Goal: Task Accomplishment & Management: Complete application form

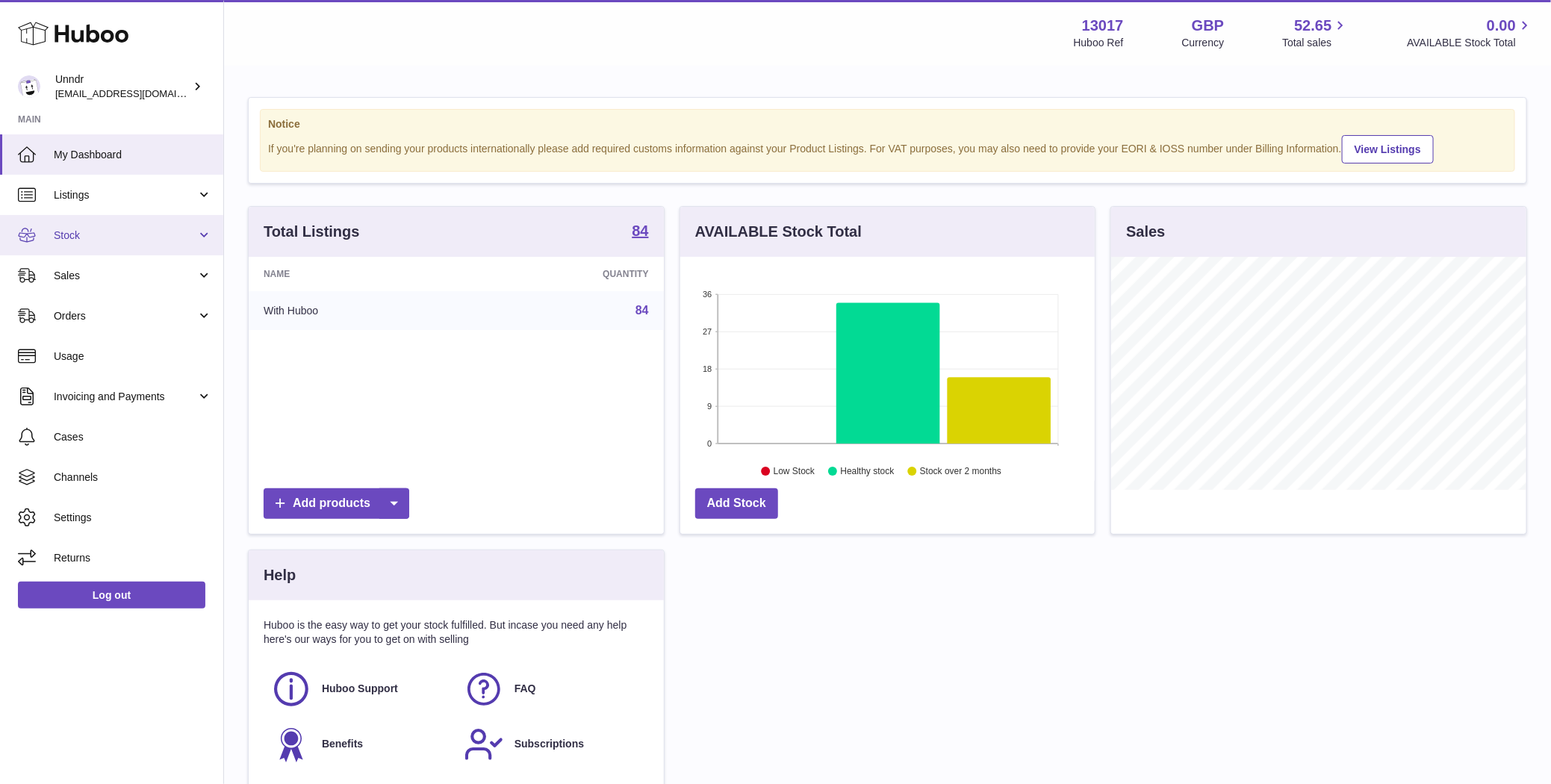
click at [168, 242] on link "Stock" at bounding box center [111, 235] width 224 height 40
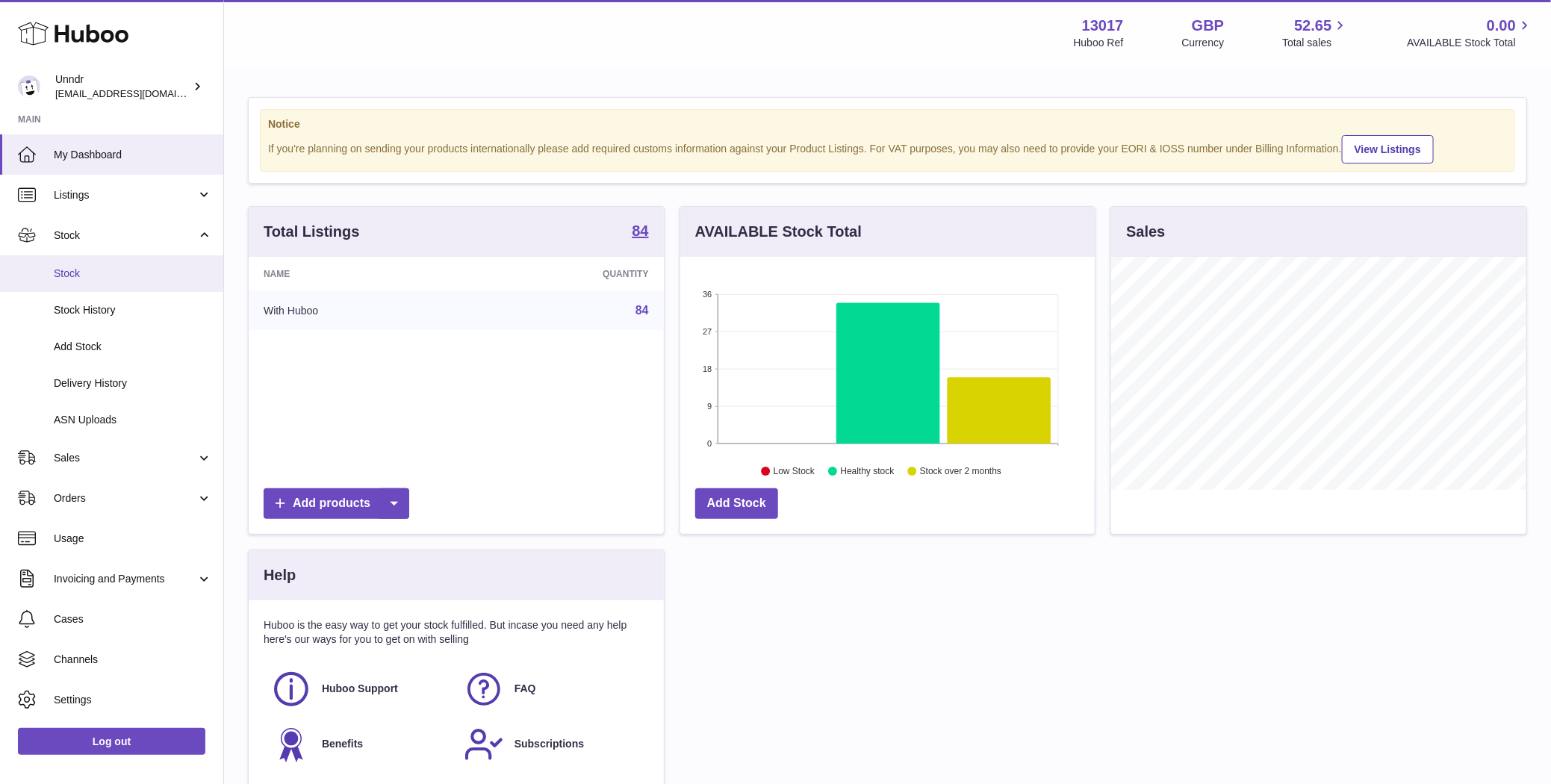
click at [109, 276] on span "Stock" at bounding box center [133, 273] width 158 height 14
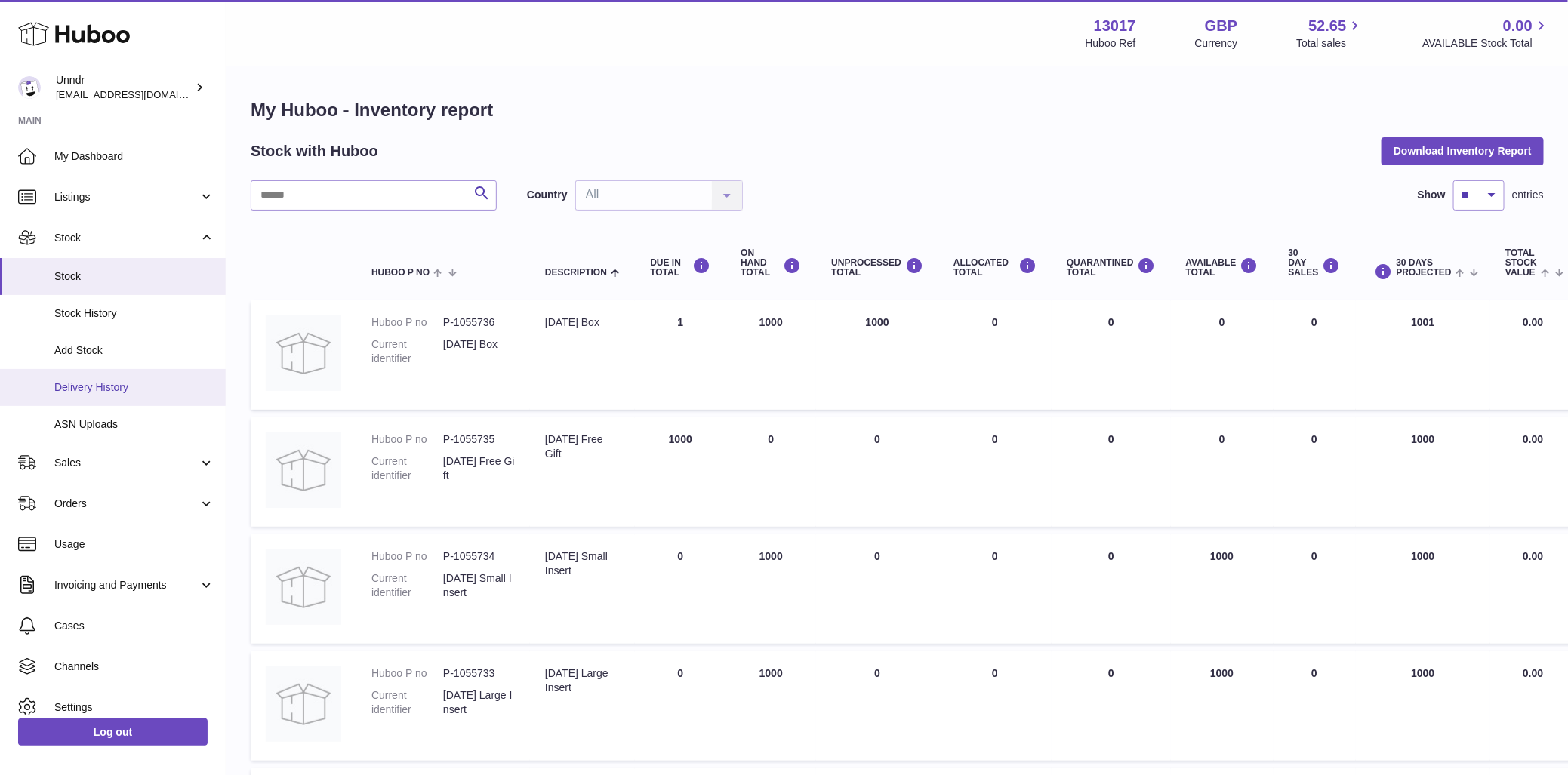
click at [109, 389] on span "Delivery History" at bounding box center [134, 388] width 160 height 14
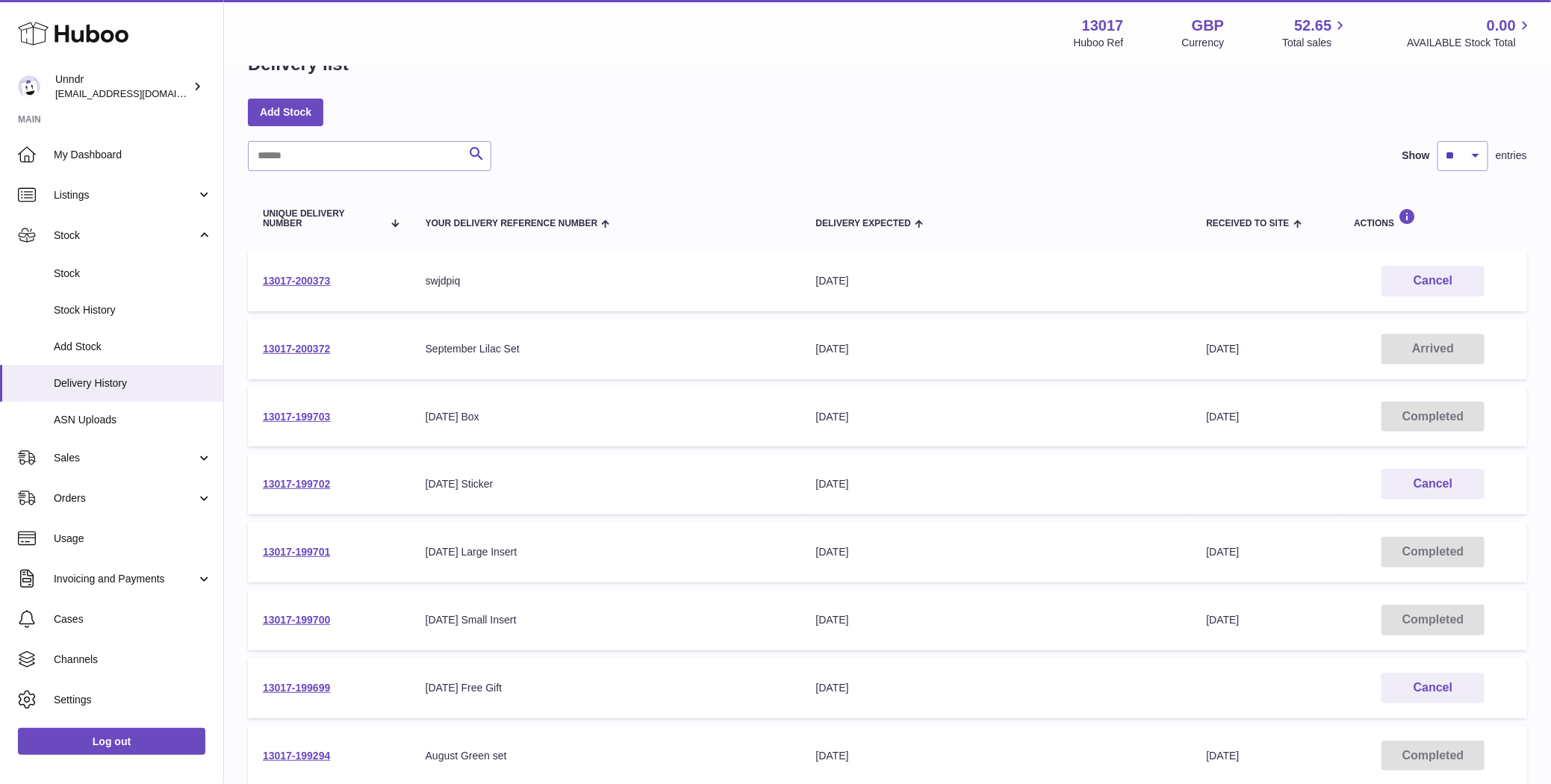
scroll to position [48, 0]
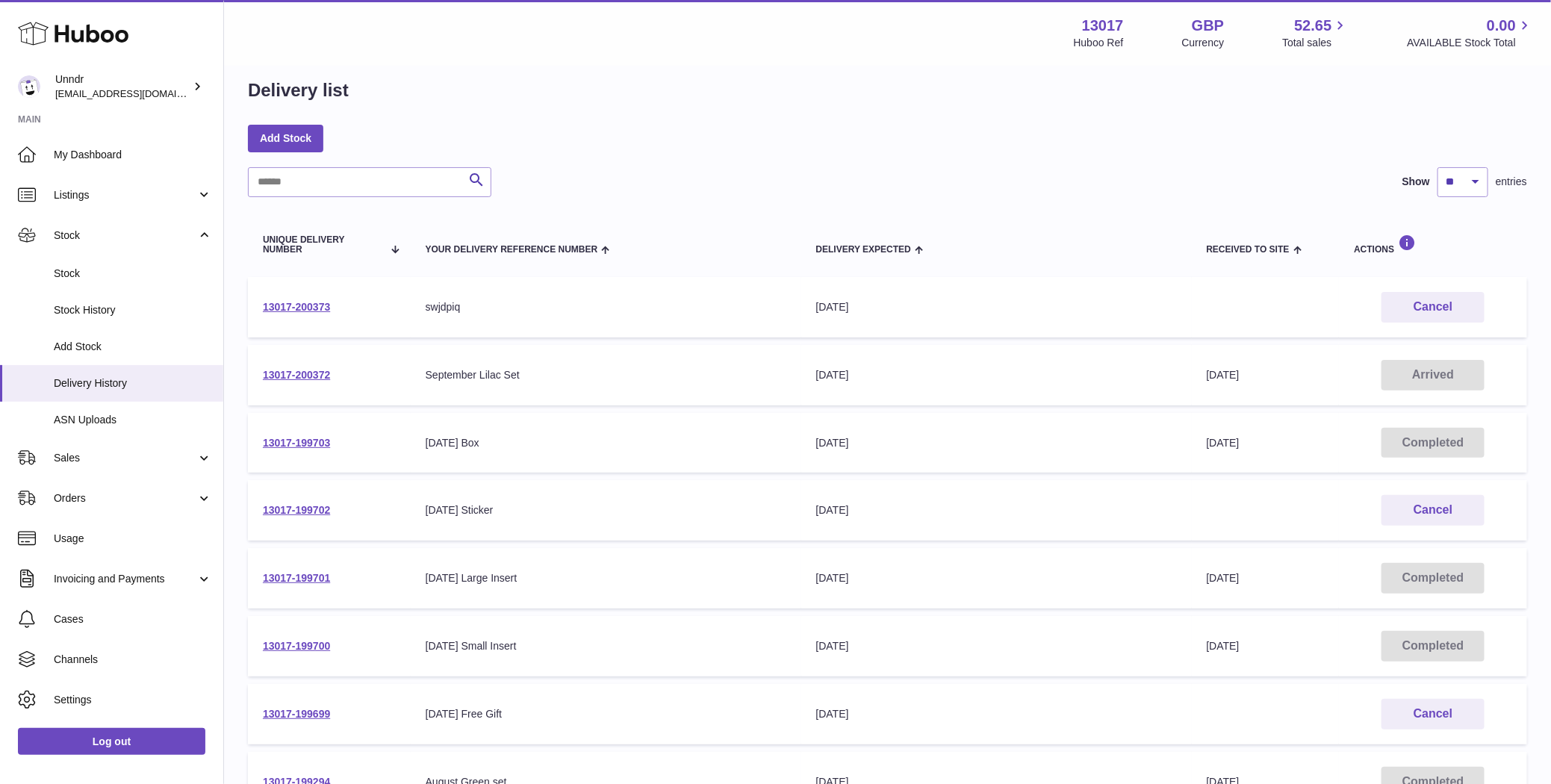
scroll to position [43, 0]
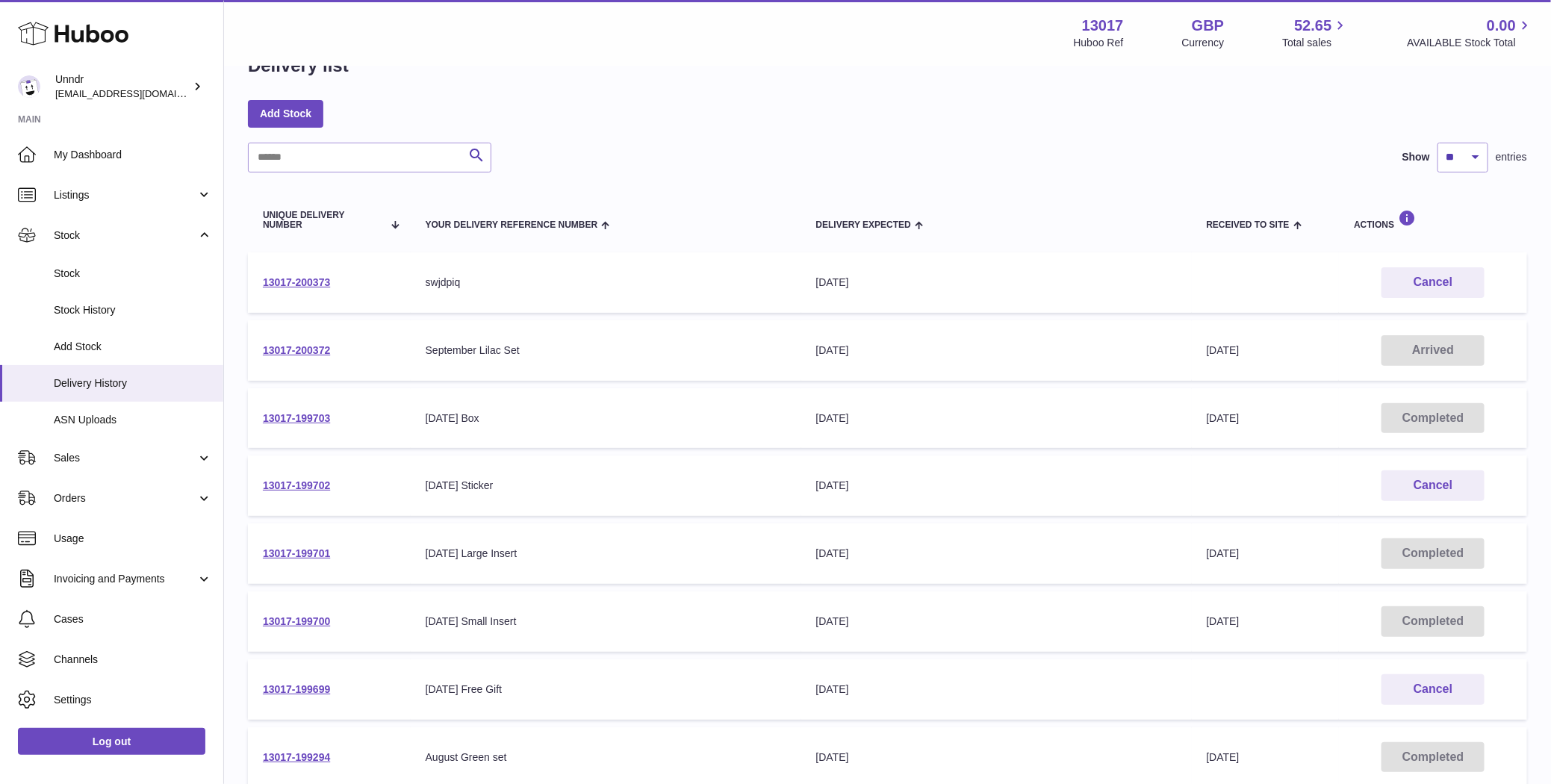
click at [492, 679] on td "Your Delivery Reference Number [DATE] Free Gift" at bounding box center [606, 689] width 390 height 61
click at [492, 679] on td "Your Delivery Reference Number September 2025 Free Gift" at bounding box center [606, 689] width 390 height 61
copy tr "September 2025 Free Gift Delivery Expected"
click at [105, 348] on span "Add Stock" at bounding box center [133, 346] width 158 height 14
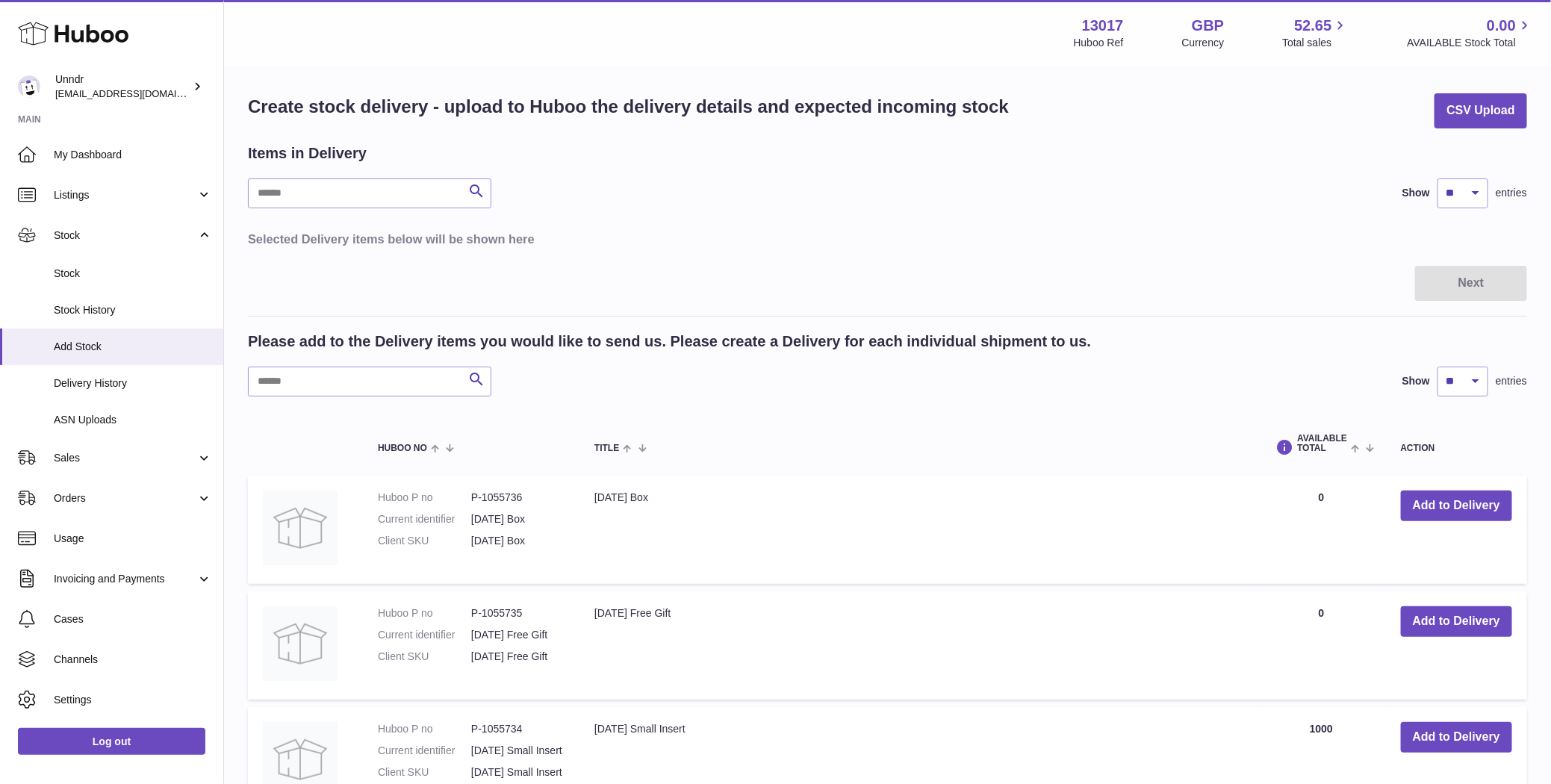
scroll to position [5, 0]
click at [1464, 633] on button "Add to Delivery" at bounding box center [1457, 620] width 111 height 31
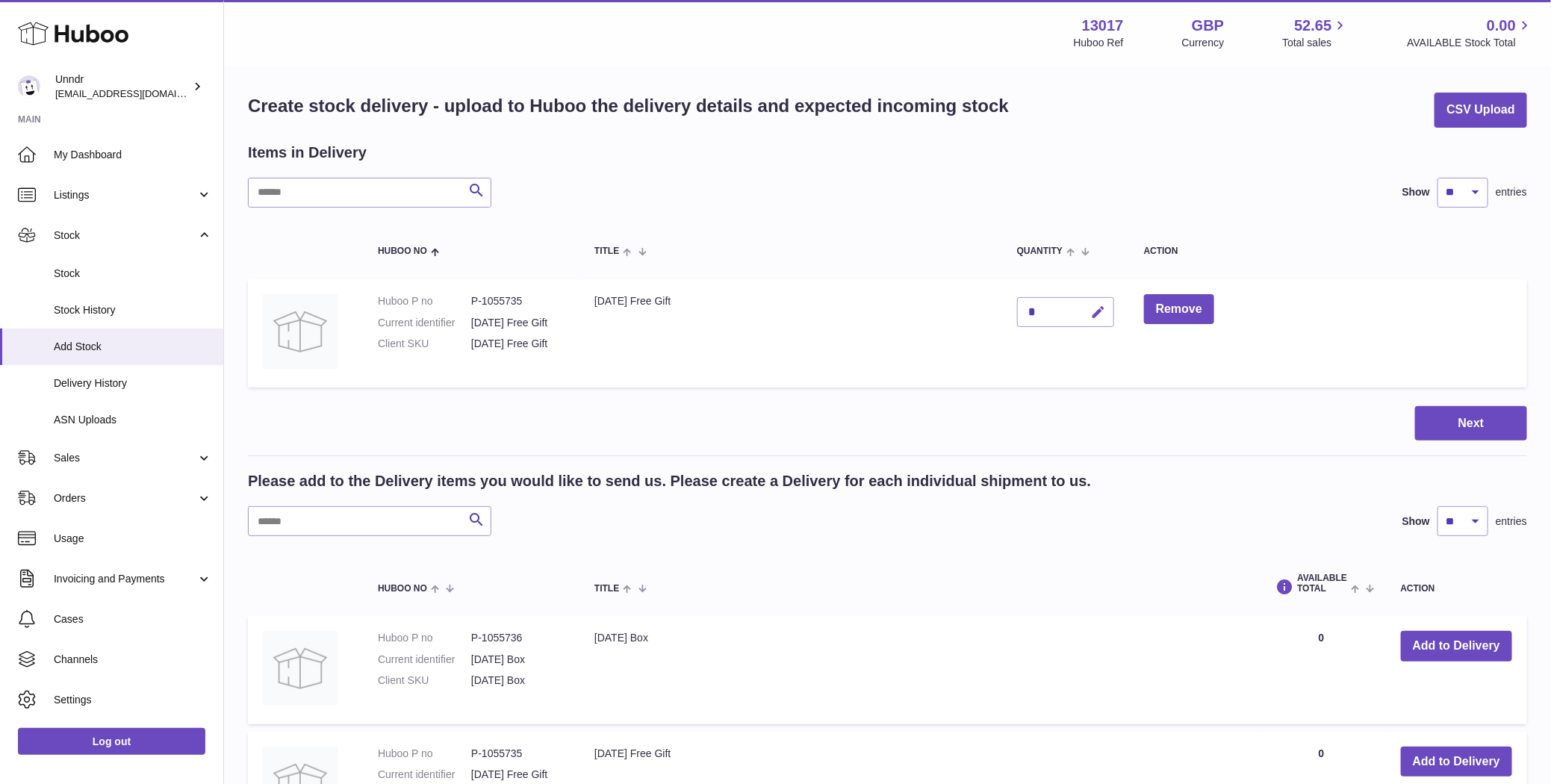
click at [1114, 312] on button "button" at bounding box center [1097, 313] width 35 height 31
type input "***"
click at [1111, 301] on button "submit" at bounding box center [1097, 312] width 28 height 24
click at [1457, 442] on button "Next" at bounding box center [1471, 424] width 112 height 35
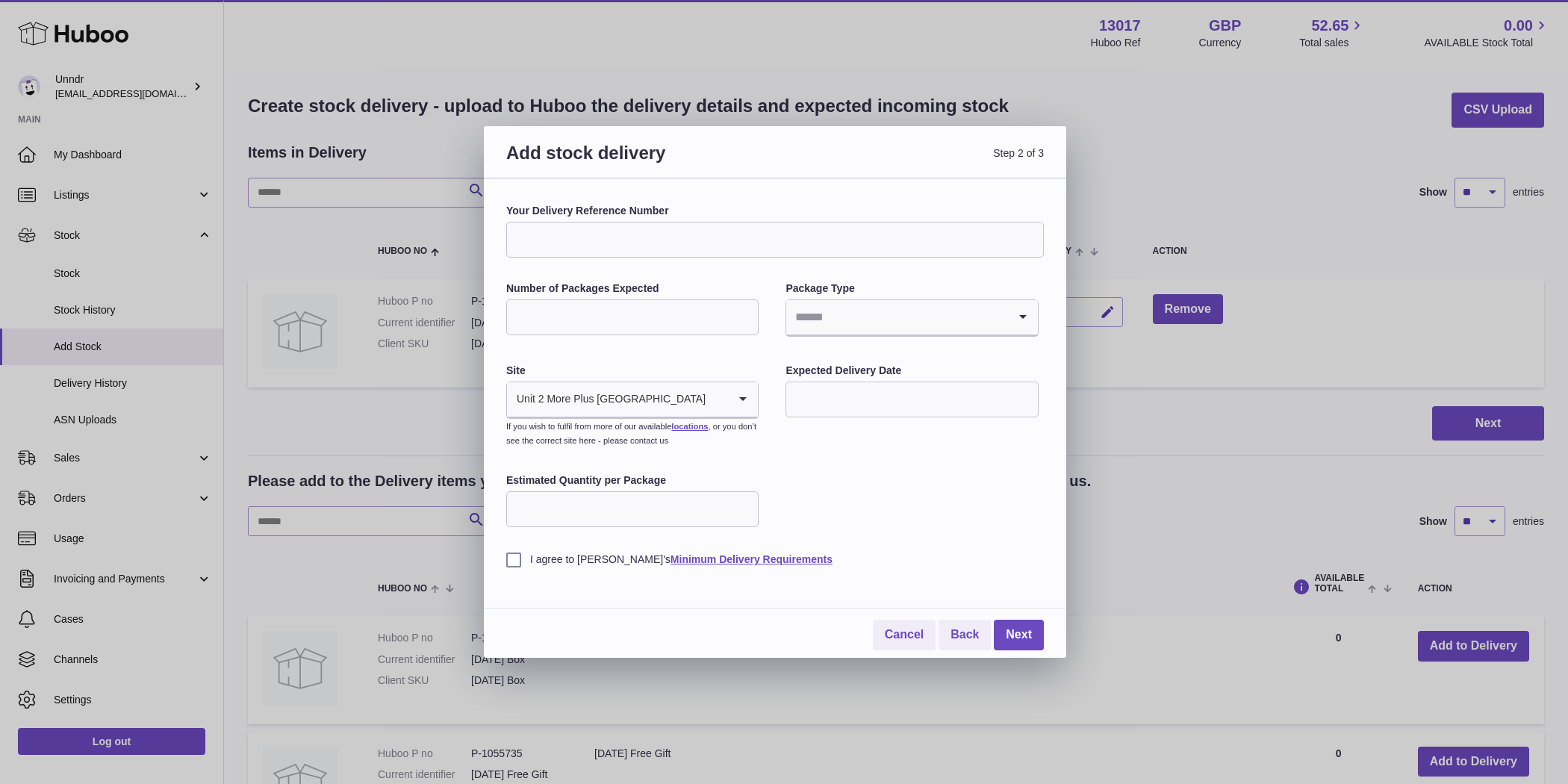
click at [682, 240] on input "Your Delivery Reference Number" at bounding box center [775, 240] width 538 height 36
paste input "**********"
drag, startPoint x: 655, startPoint y: 241, endPoint x: 671, endPoint y: 241, distance: 16.0
click at [671, 241] on input "**********" at bounding box center [775, 240] width 538 height 36
type input "**********"
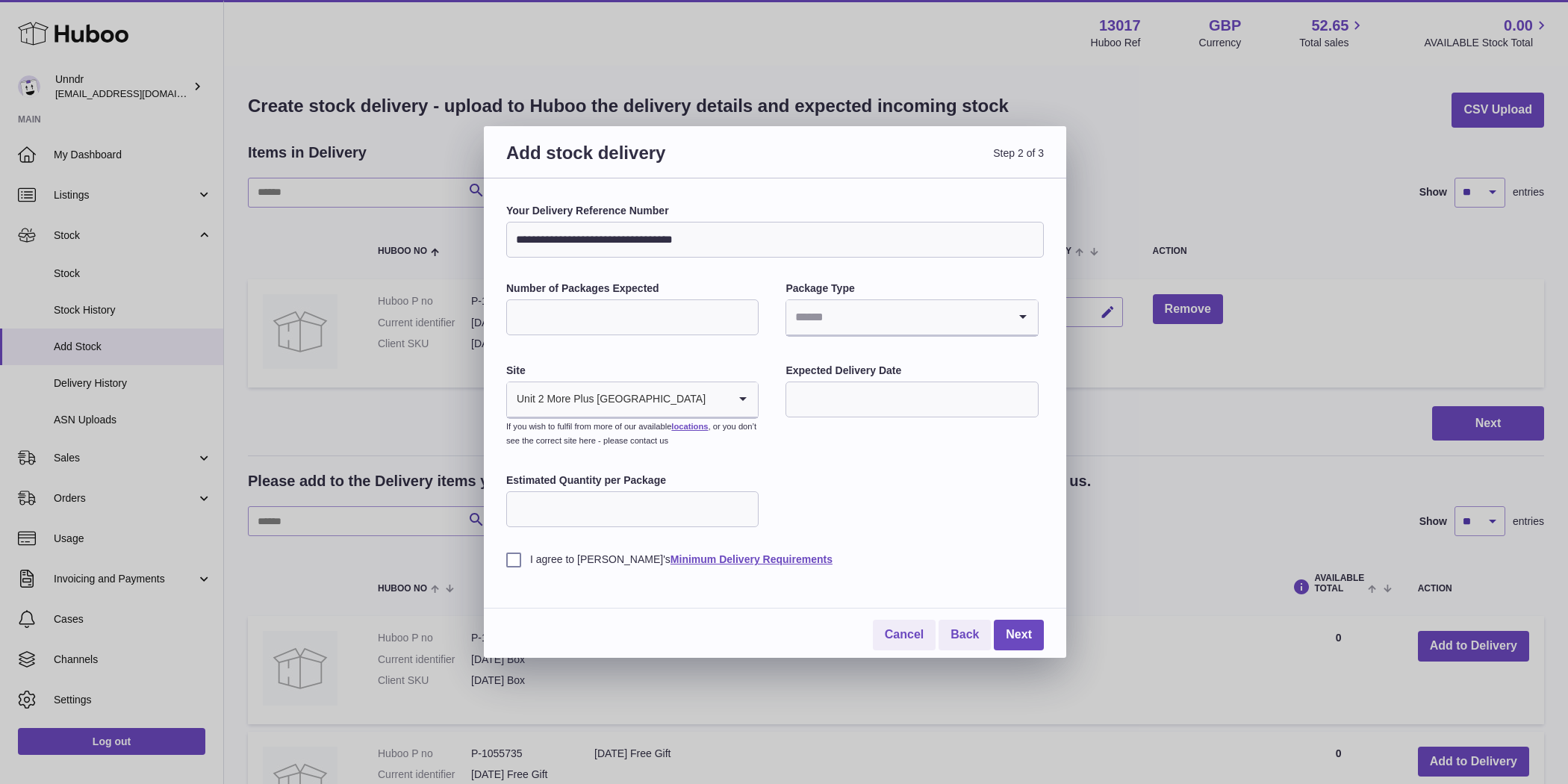
click at [647, 309] on input "Number of Packages Expected" at bounding box center [632, 317] width 253 height 36
type input "*"
click at [916, 319] on input "Search for option" at bounding box center [897, 317] width 221 height 35
click at [859, 427] on li "Boxes" at bounding box center [912, 417] width 250 height 30
click at [844, 393] on input "text" at bounding box center [912, 399] width 253 height 36
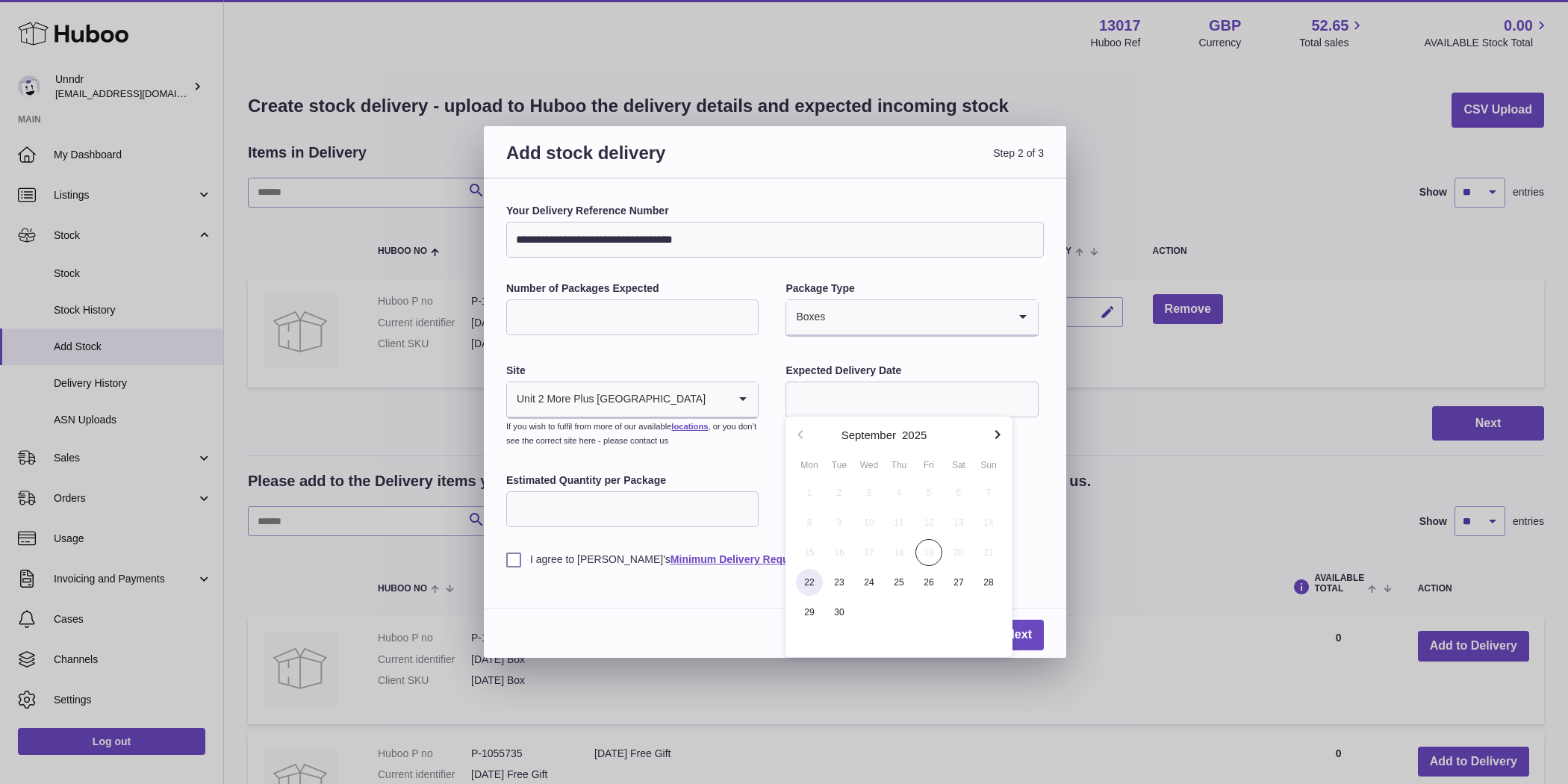
click at [808, 579] on span "22" at bounding box center [809, 582] width 27 height 27
type input "**********"
click at [651, 511] on input "Estimated Quantity per Package" at bounding box center [632, 509] width 253 height 36
type input "*"
type input "***"
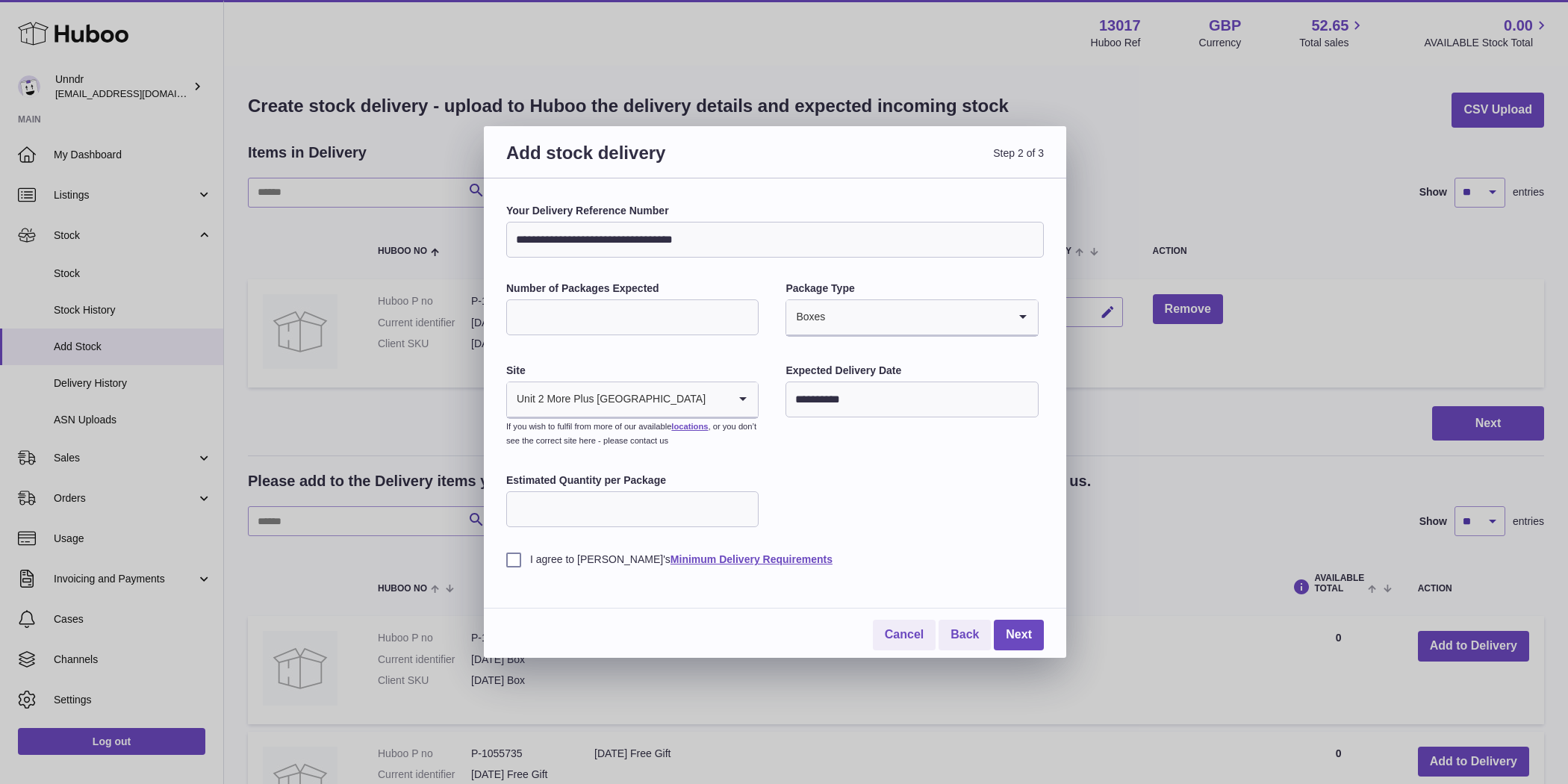
click at [512, 557] on label "I agree to Huboo's Minimum Delivery Requirements" at bounding box center [775, 559] width 538 height 14
click at [1014, 628] on link "Next" at bounding box center [1019, 635] width 50 height 31
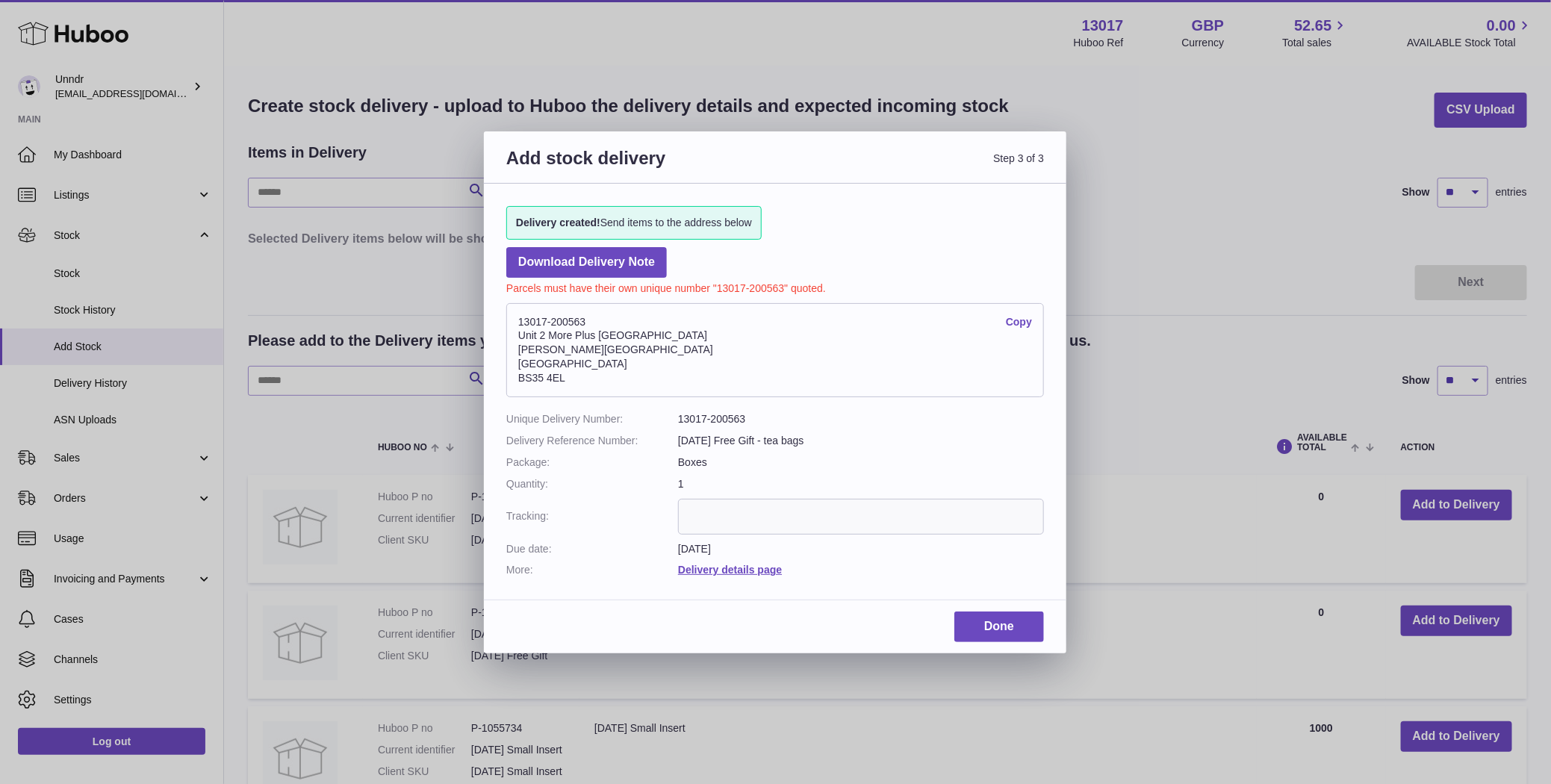
click at [1022, 317] on link "Copy" at bounding box center [1019, 322] width 26 height 14
click at [988, 617] on link "Done" at bounding box center [999, 627] width 90 height 31
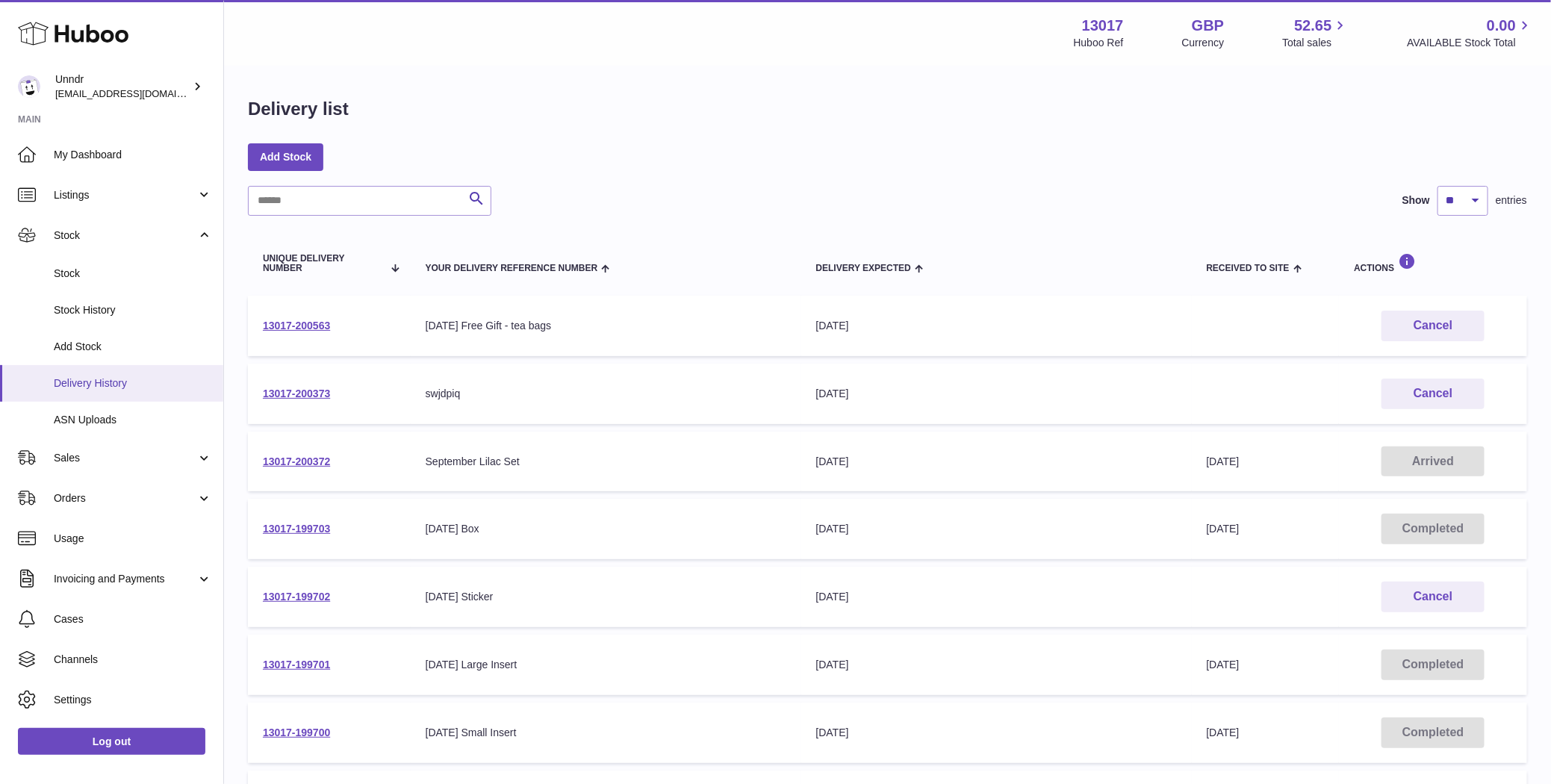
click at [101, 379] on span "Delivery History" at bounding box center [133, 383] width 158 height 14
